Goal: Task Accomplishment & Management: Manage account settings

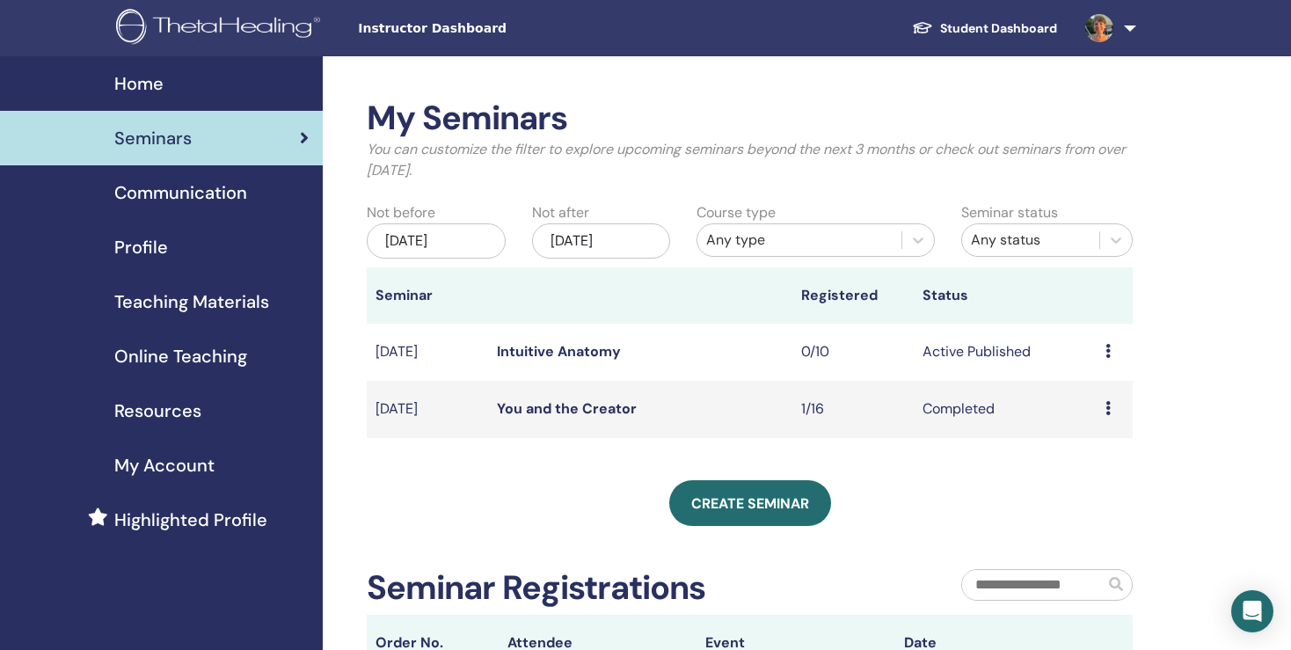
click at [1108, 351] on icon at bounding box center [1107, 351] width 5 height 14
click at [1082, 393] on link "Edit" at bounding box center [1081, 392] width 26 height 18
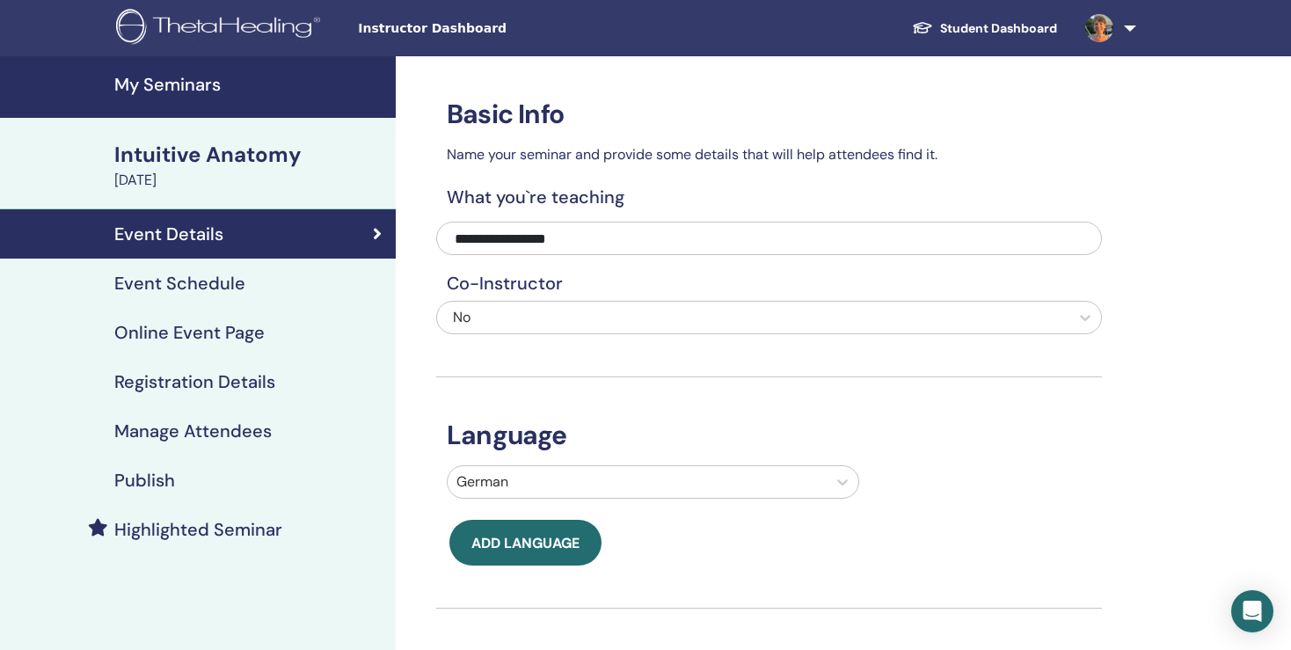
click at [223, 389] on h4 "Registration Details" at bounding box center [194, 381] width 161 height 21
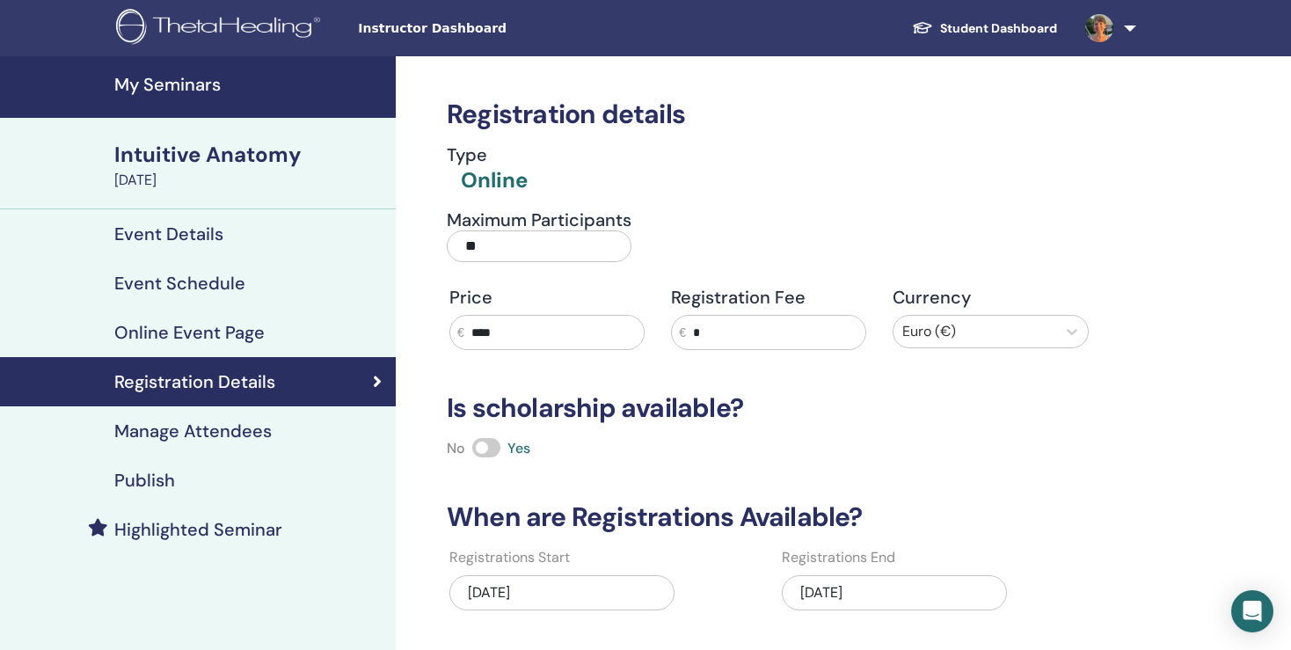
drag, startPoint x: 545, startPoint y: 339, endPoint x: 378, endPoint y: 332, distance: 167.2
click at [464, 332] on input "****" at bounding box center [553, 332] width 179 height 33
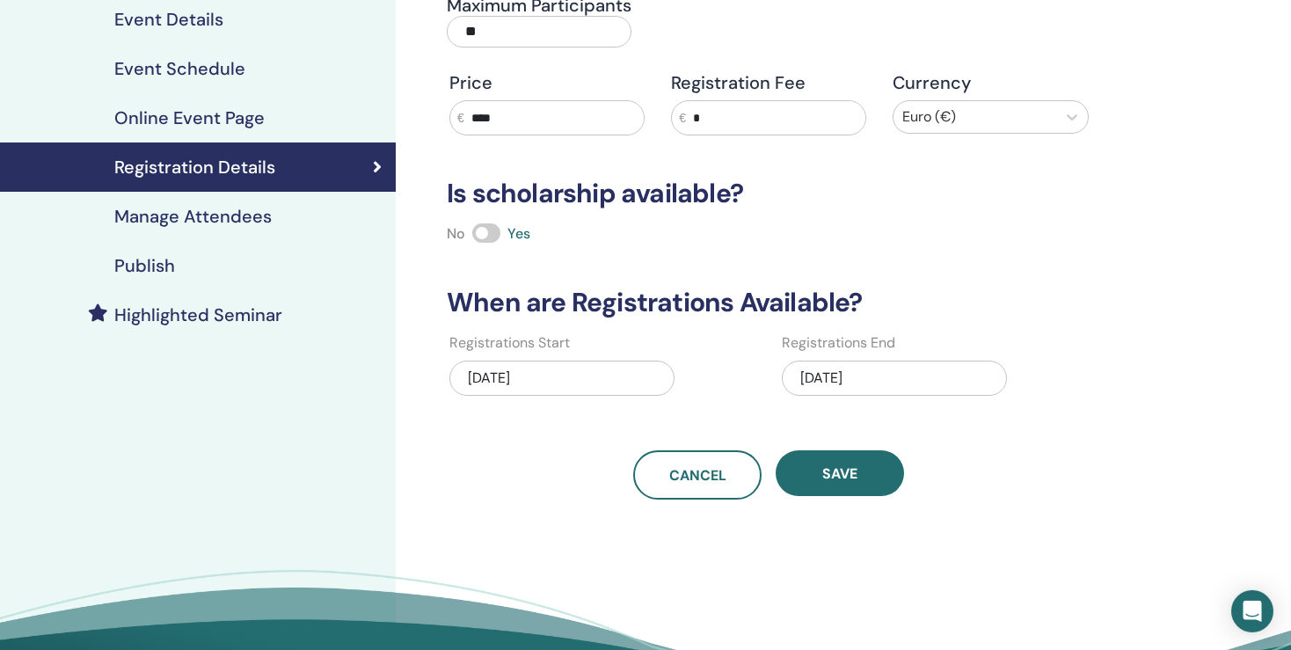
scroll to position [214, 0]
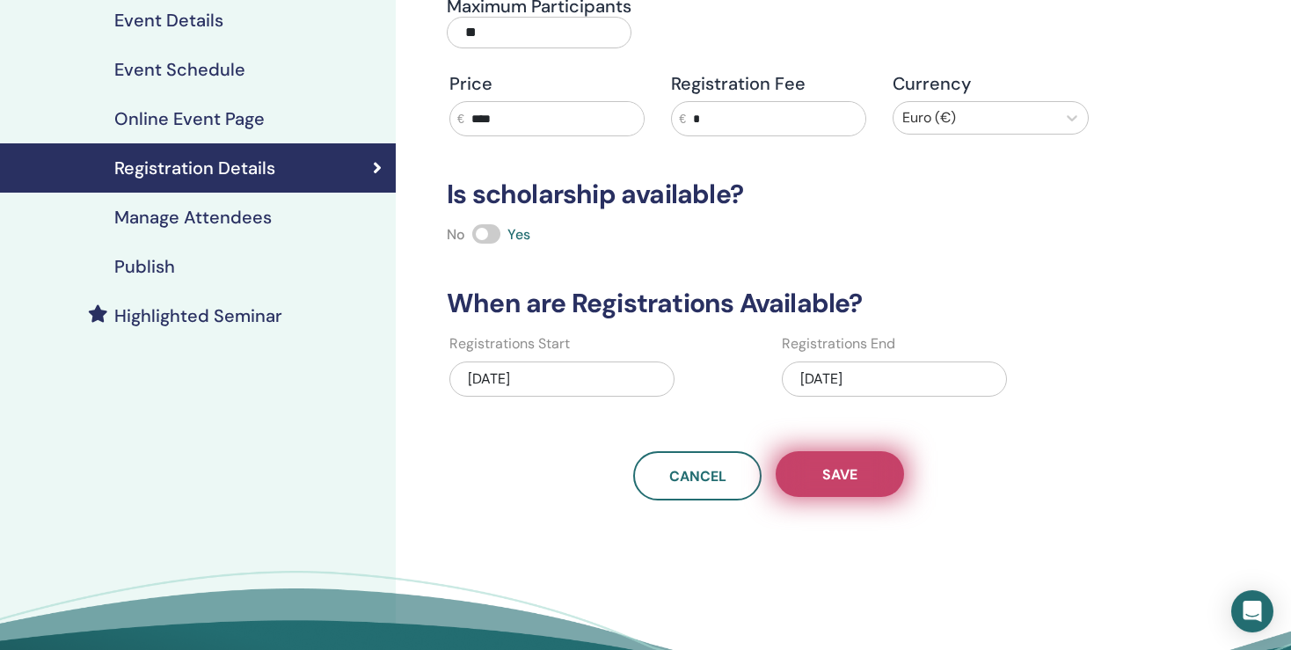
type input "****"
click at [840, 472] on span "Save" at bounding box center [839, 474] width 35 height 18
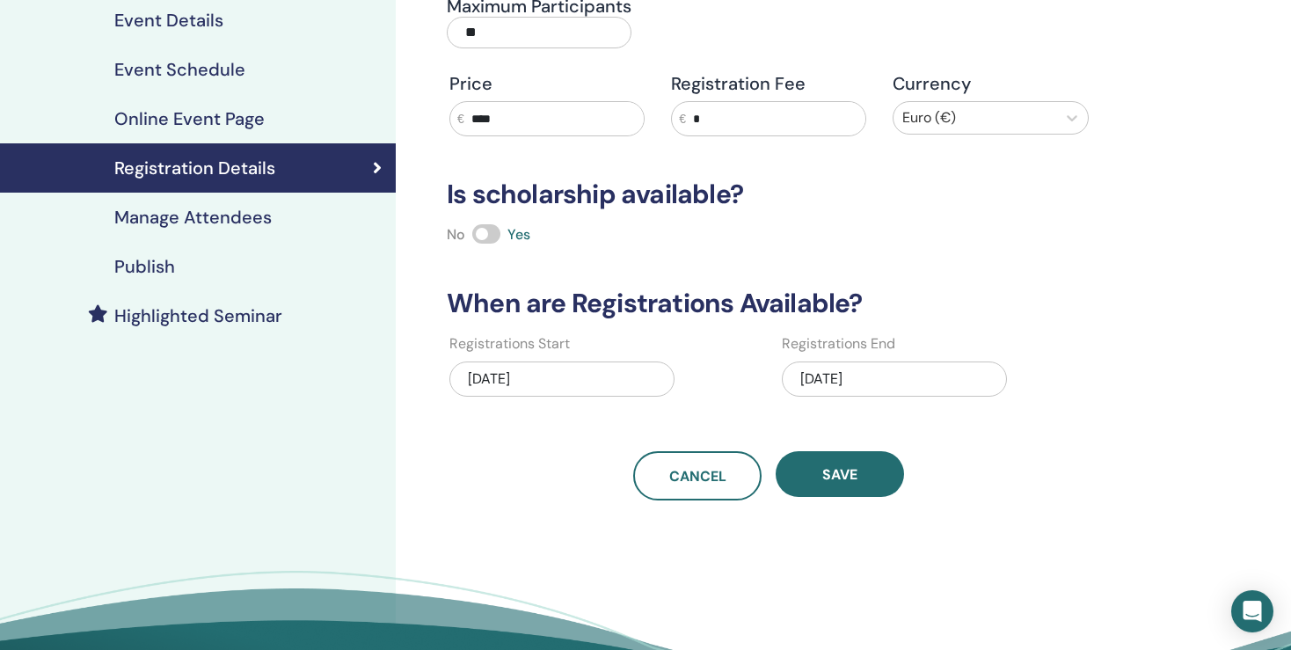
click at [877, 372] on div "11/17/2025" at bounding box center [894, 378] width 225 height 35
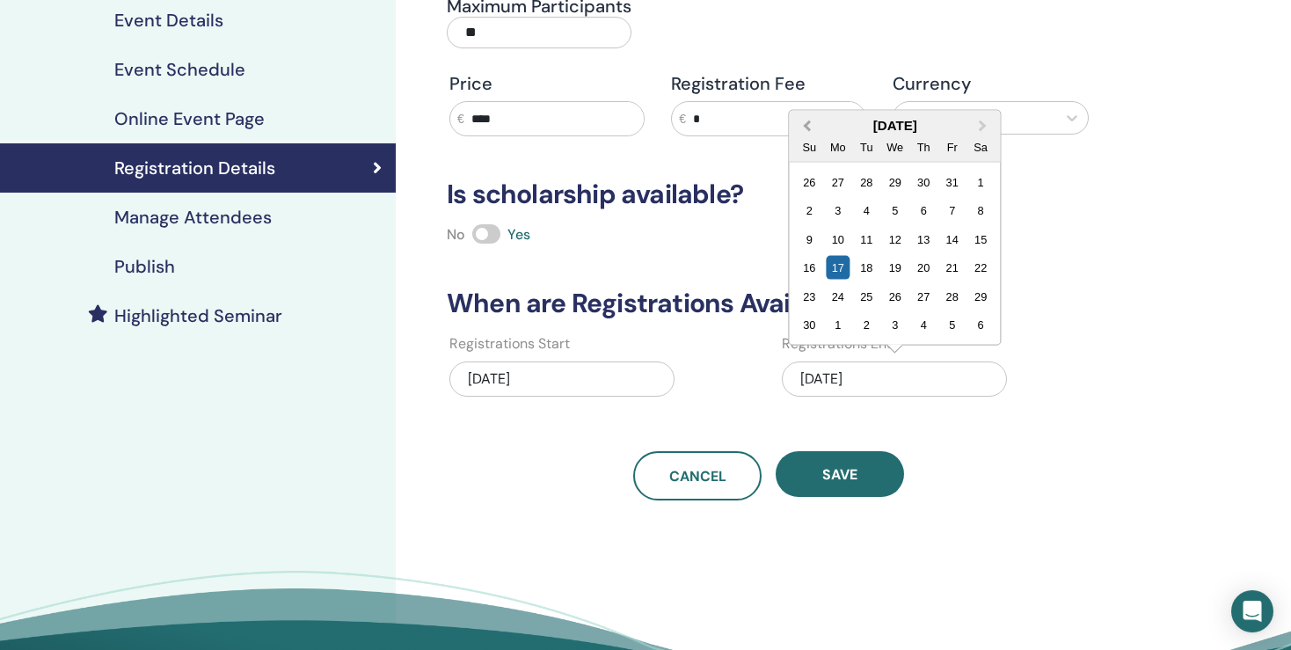
click at [807, 125] on span "Previous Month" at bounding box center [807, 125] width 0 height 18
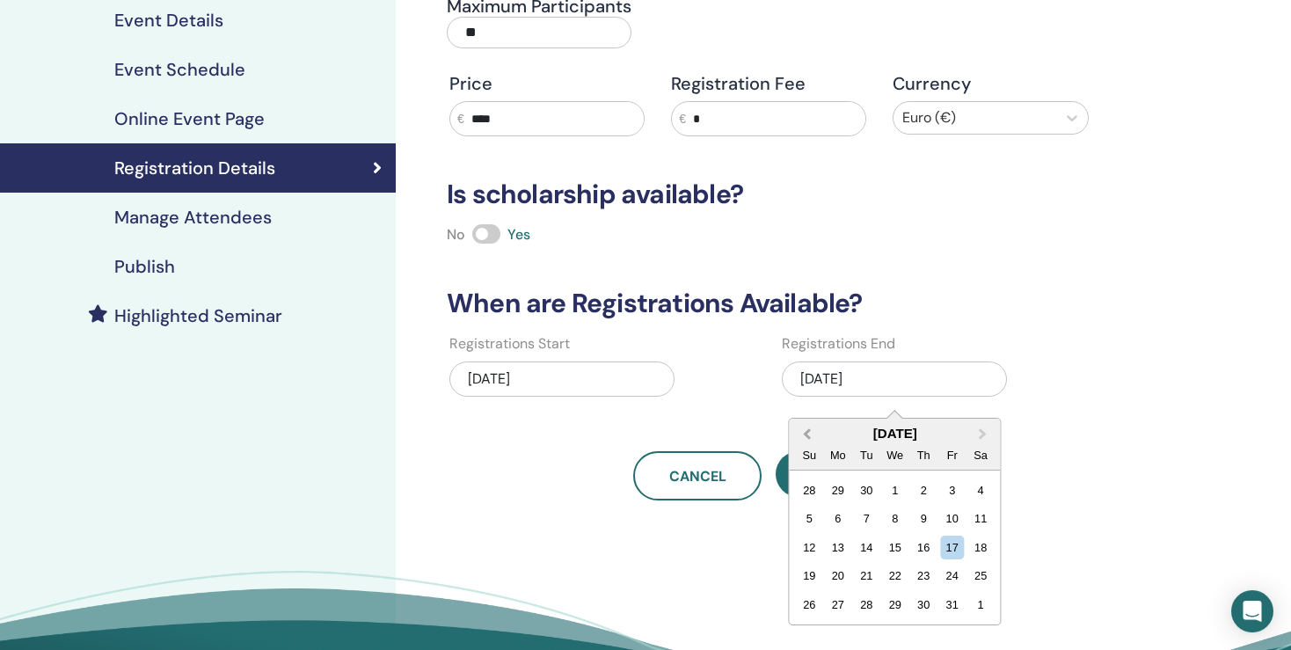
click at [807, 434] on span "Previous Month" at bounding box center [807, 434] width 0 height 18
click at [951, 550] on div "19" at bounding box center [952, 548] width 24 height 24
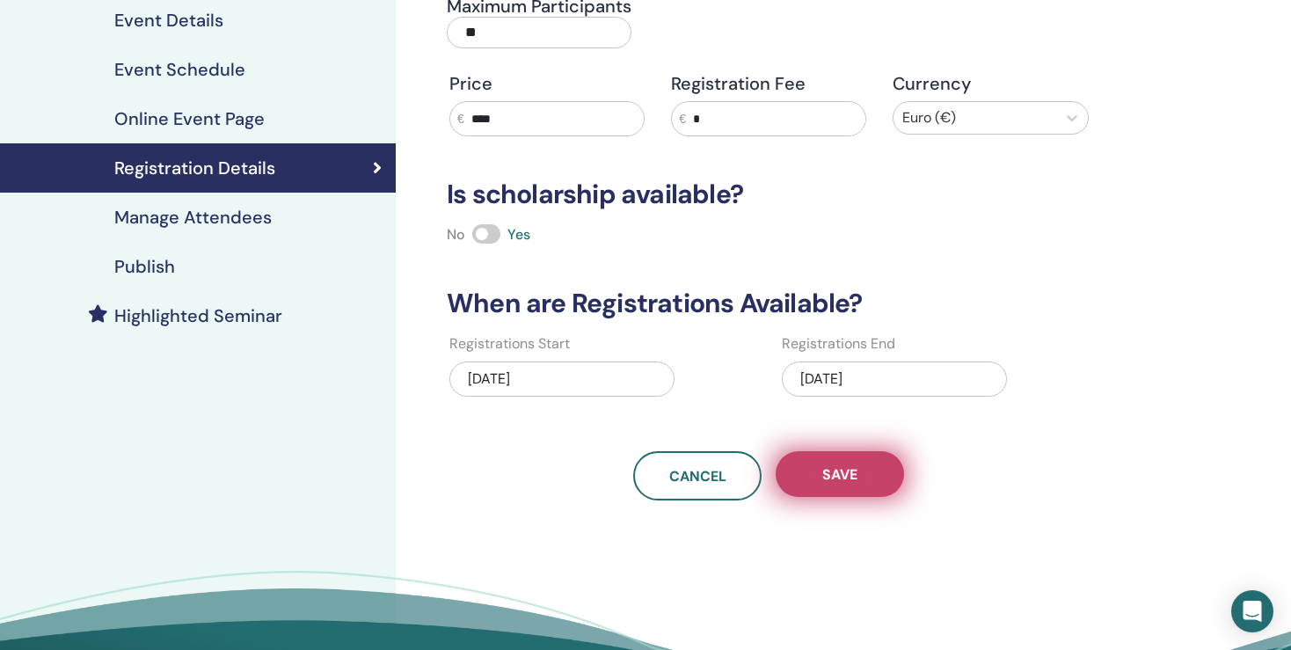
click at [837, 471] on span "Save" at bounding box center [839, 474] width 35 height 18
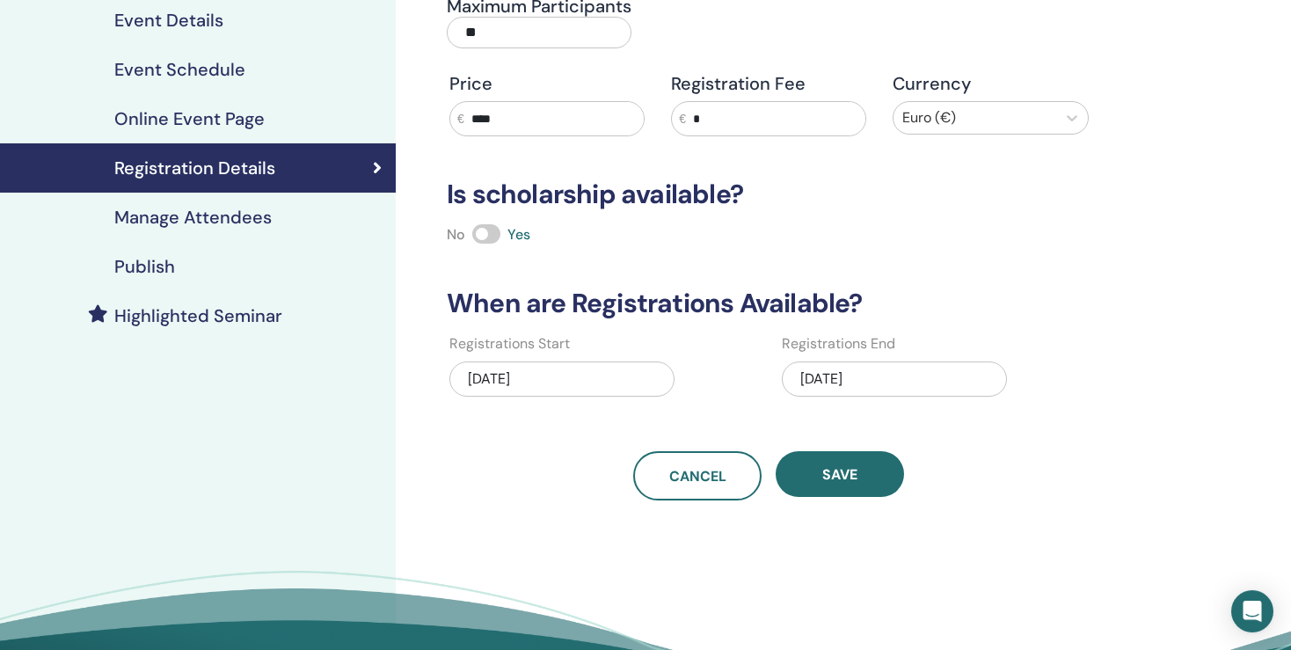
click at [153, 266] on h4 "Publish" at bounding box center [144, 266] width 61 height 21
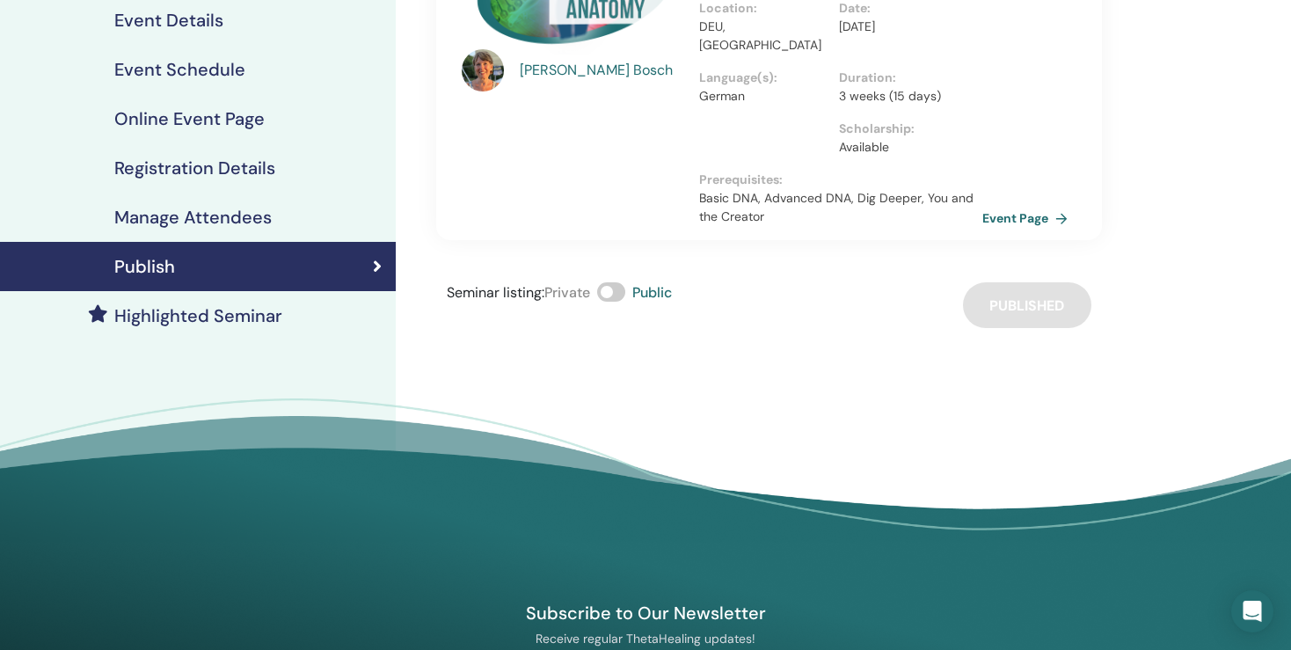
click at [1002, 205] on link "Event Page" at bounding box center [1028, 218] width 92 height 26
